Goal: Navigation & Orientation: Find specific page/section

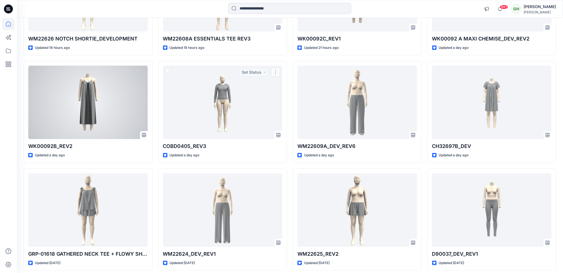
scroll to position [126, 0]
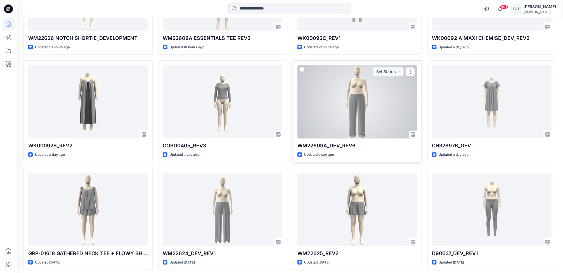
click at [330, 127] on div at bounding box center [357, 102] width 120 height 74
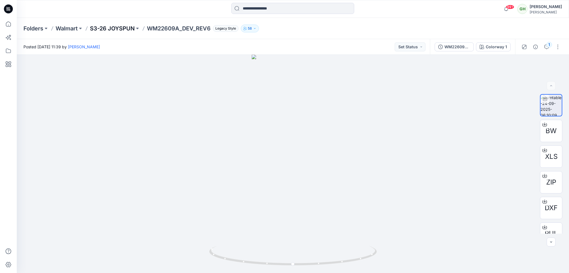
click at [116, 29] on p "S3-26 JOYSPUN" at bounding box center [112, 29] width 45 height 8
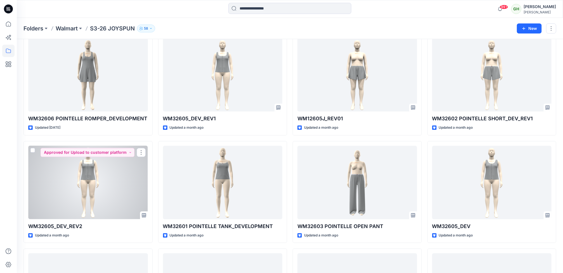
scroll to position [713, 0]
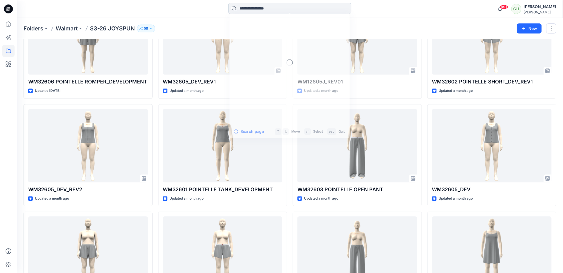
click at [236, 8] on input at bounding box center [289, 8] width 123 height 11
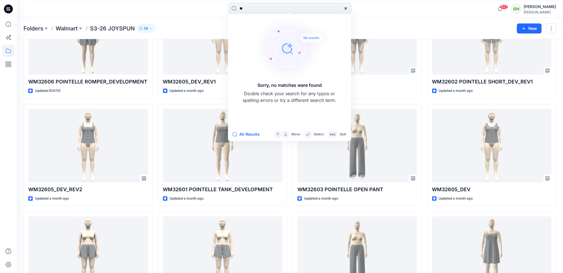
type input "*"
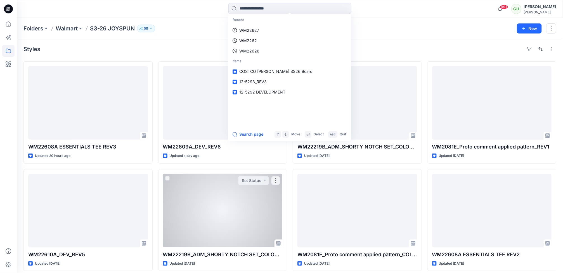
scroll to position [0, 0]
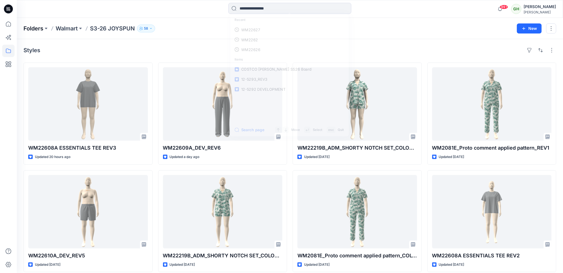
click at [37, 27] on p "Folders" at bounding box center [33, 29] width 20 height 8
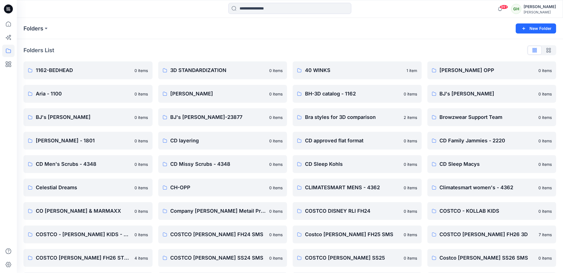
click at [12, 5] on icon at bounding box center [8, 9] width 9 height 18
